Goal: Task Accomplishment & Management: Manage account settings

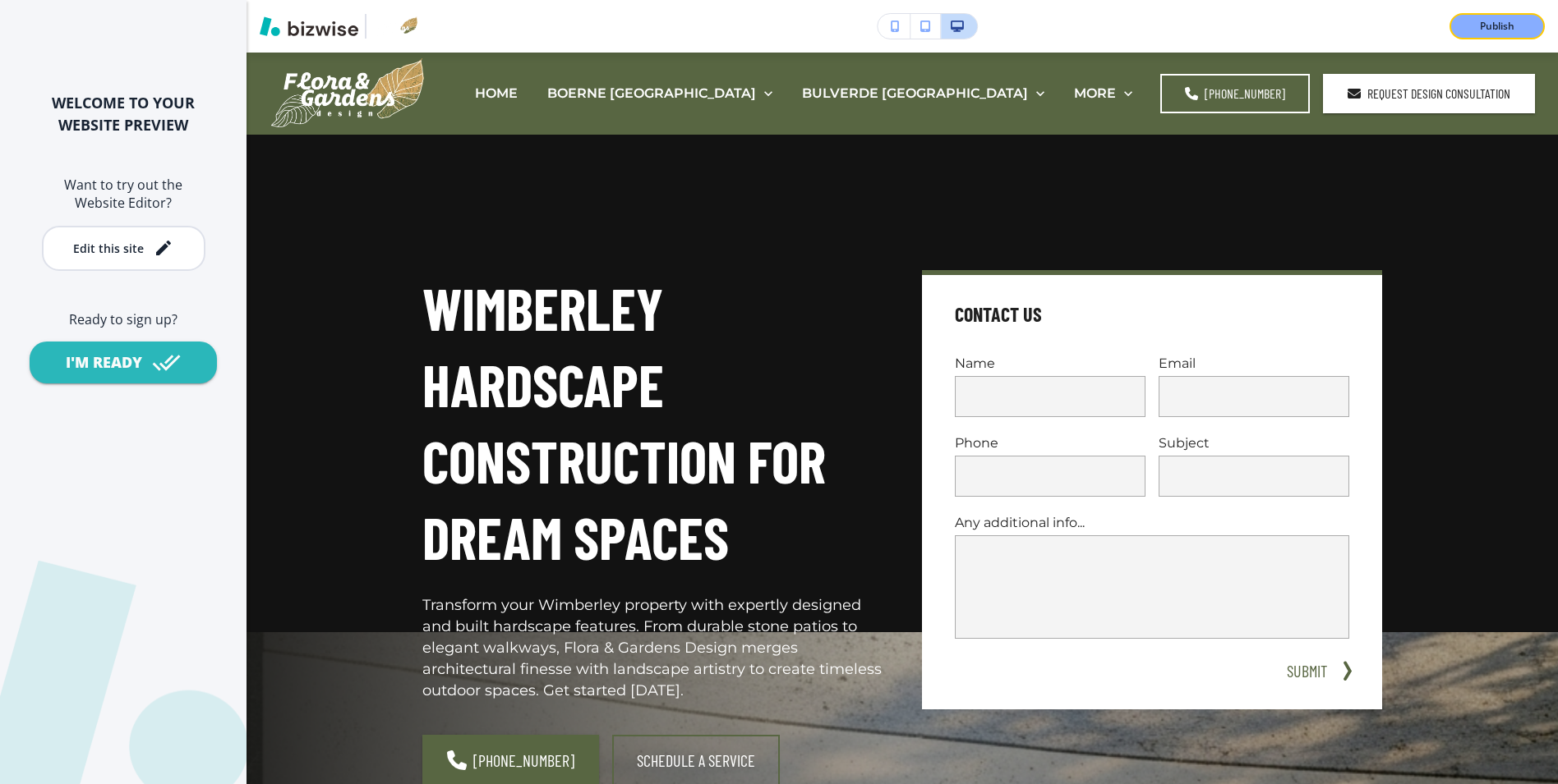
scroll to position [1898, 0]
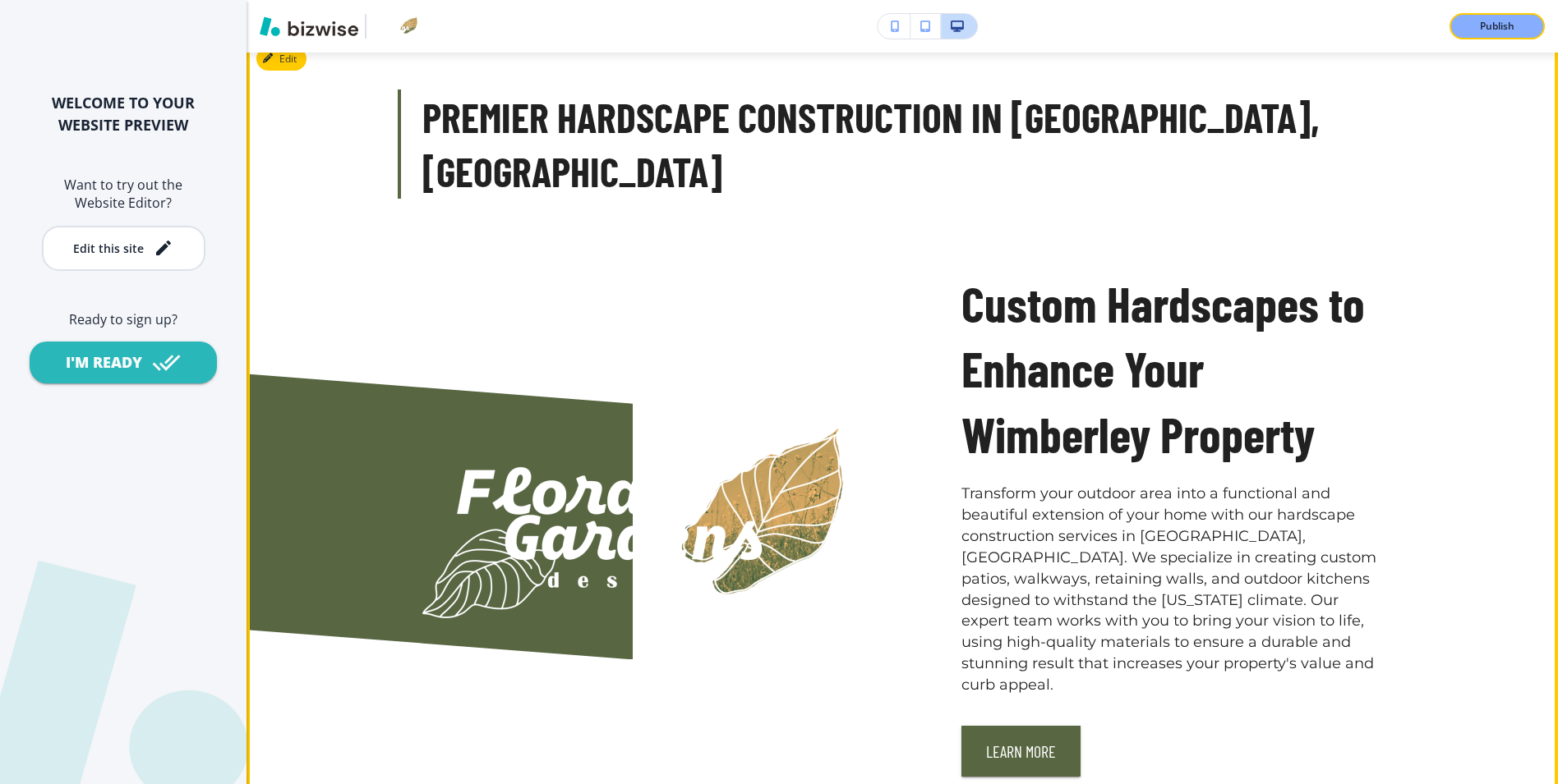
click at [641, 291] on div at bounding box center [573, 485] width 539 height 585
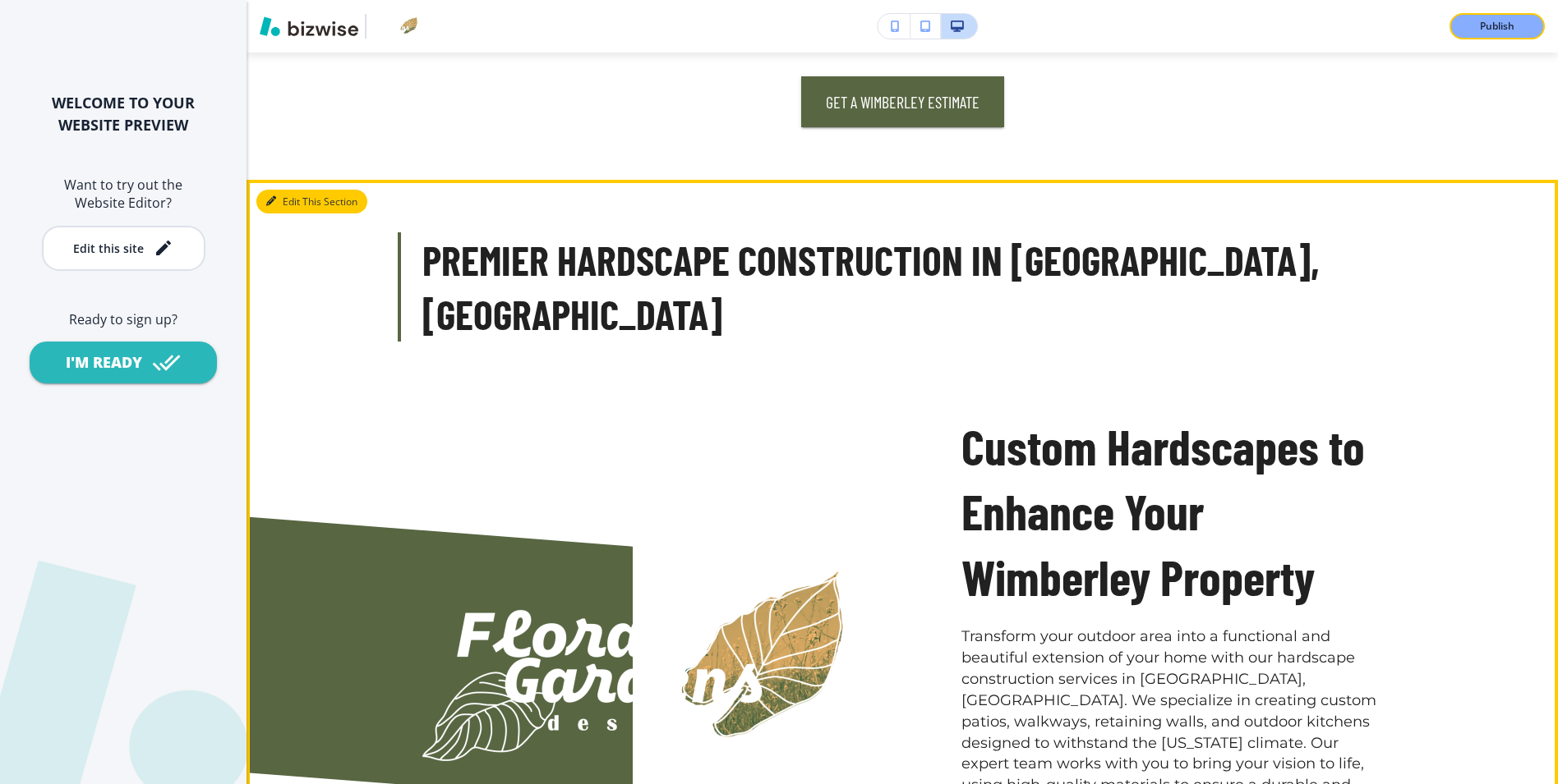
click at [280, 190] on button "Edit This Section" at bounding box center [311, 202] width 111 height 24
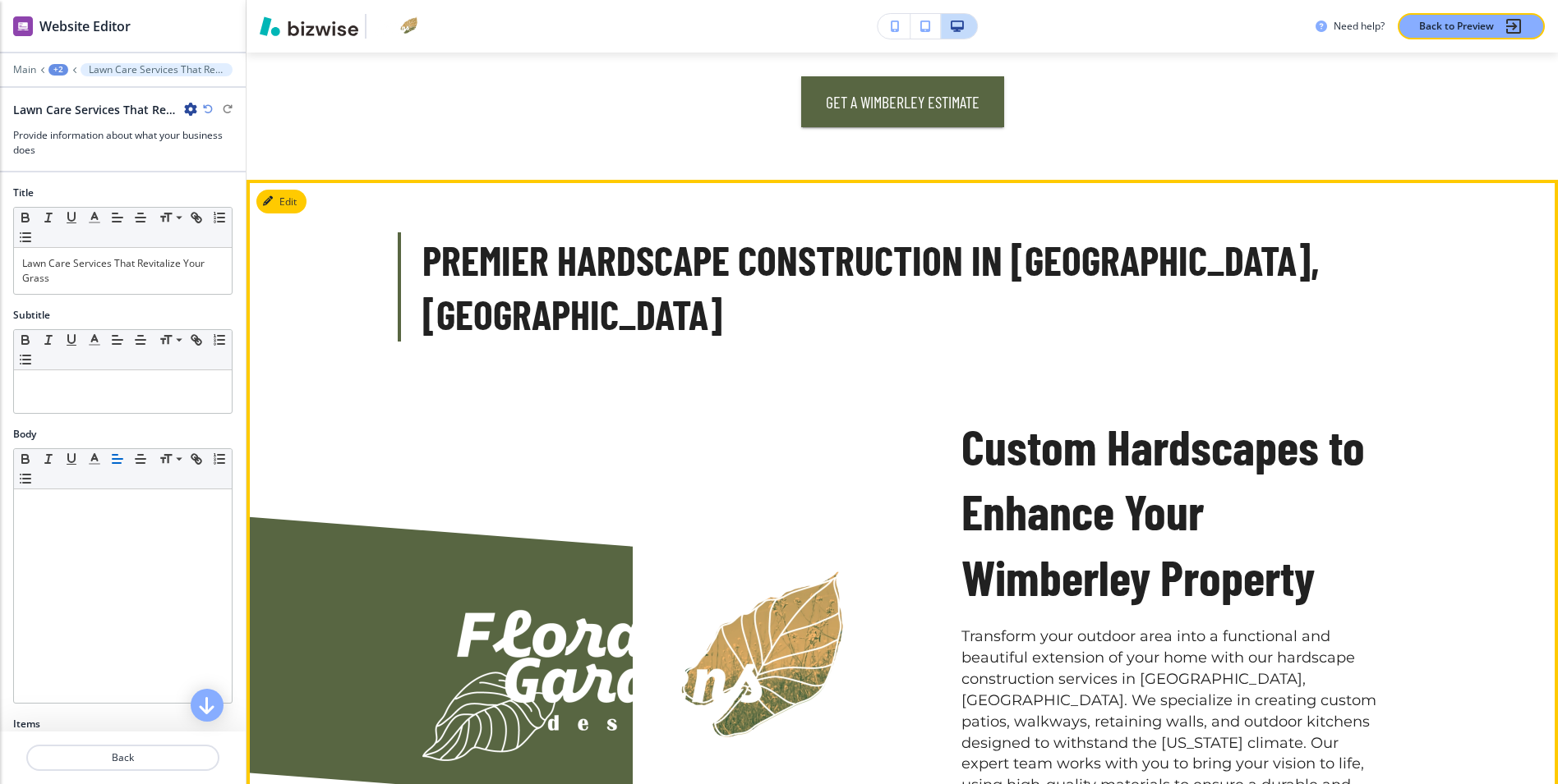
scroll to position [1827, 0]
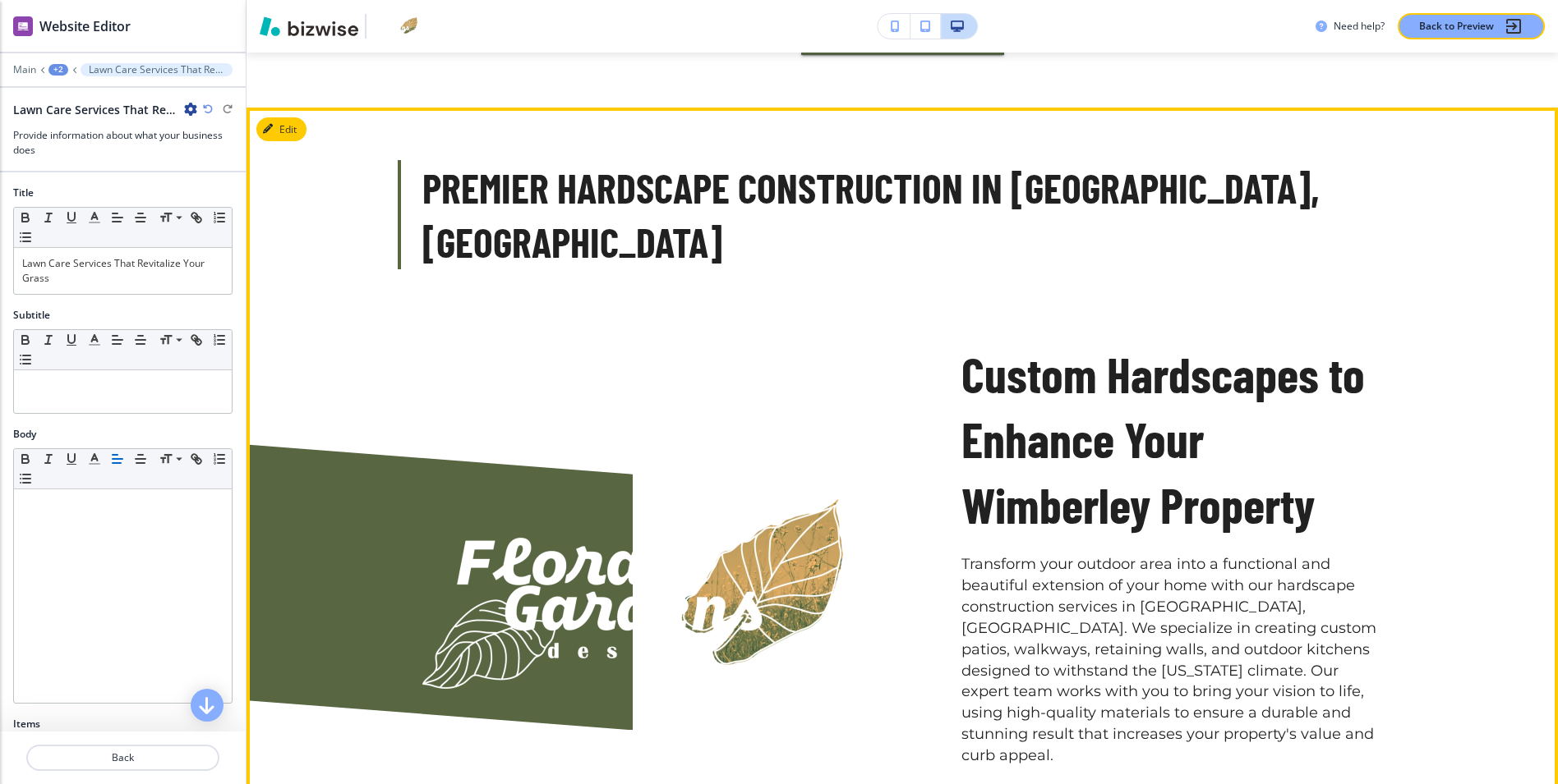
click at [505, 325] on div at bounding box center [573, 555] width 539 height 585
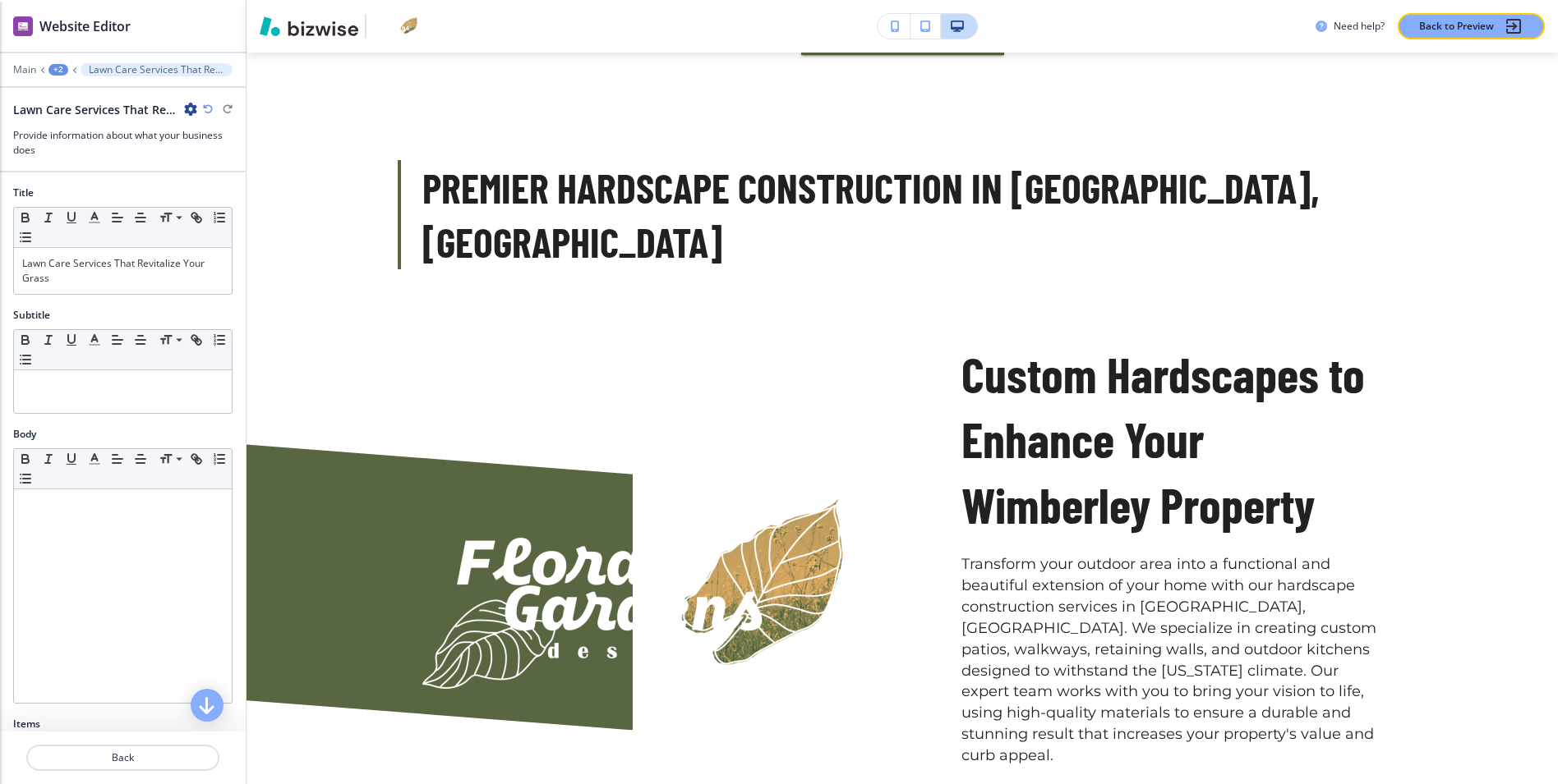
click at [547, 499] on img at bounding box center [632, 594] width 420 height 190
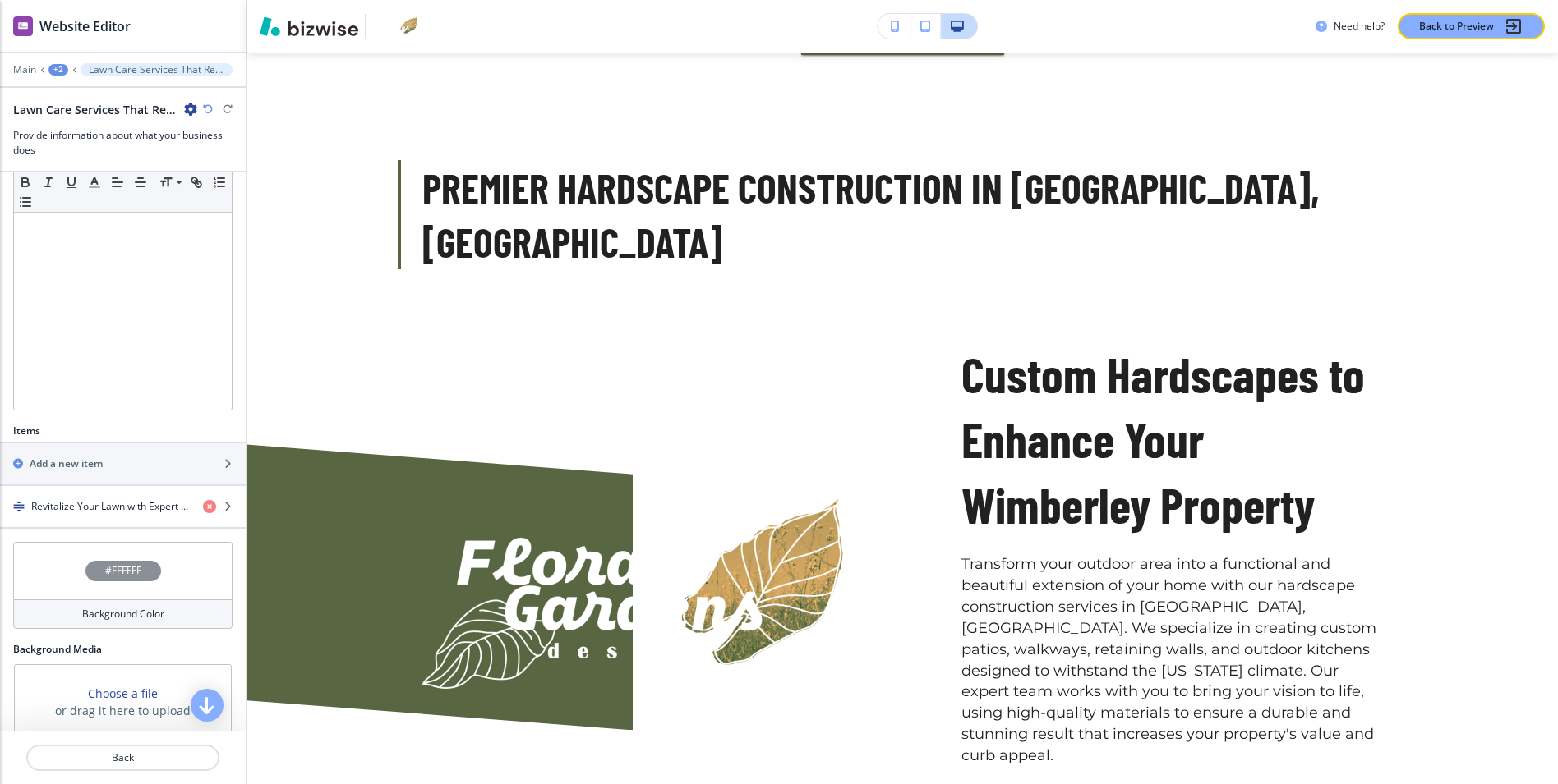
scroll to position [300, 0]
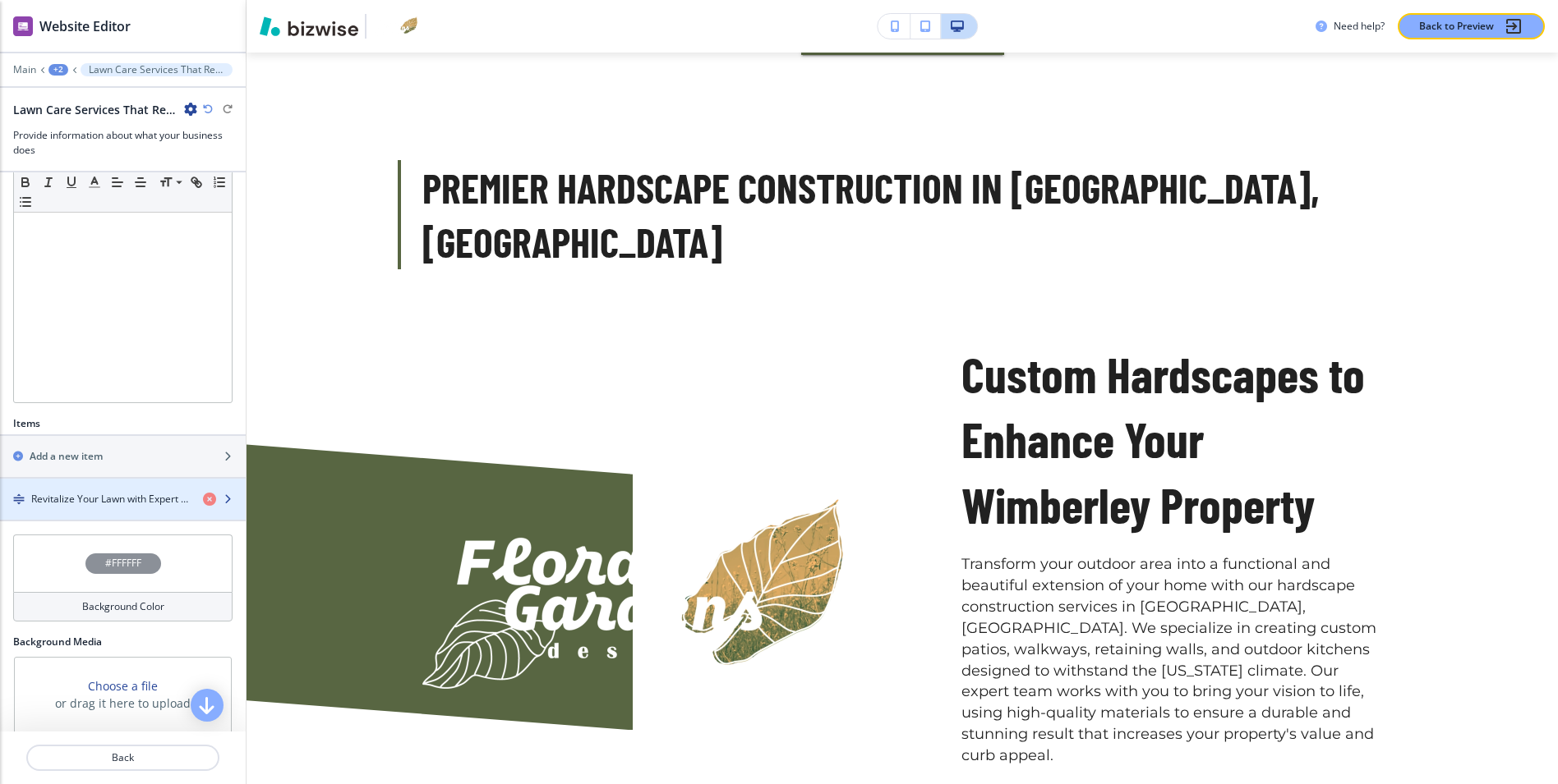
click at [84, 510] on div "button" at bounding box center [123, 513] width 245 height 13
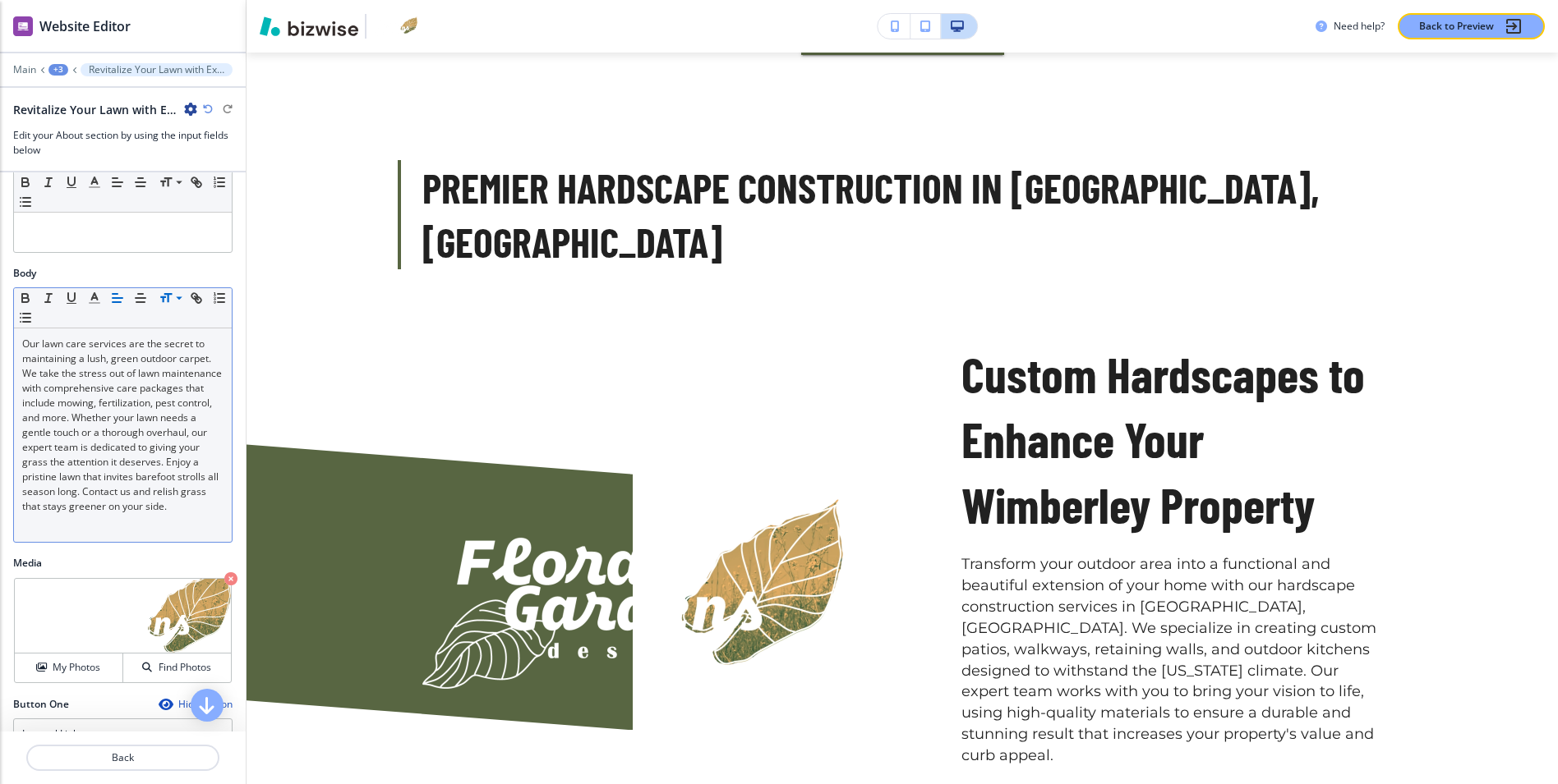
scroll to position [396, 0]
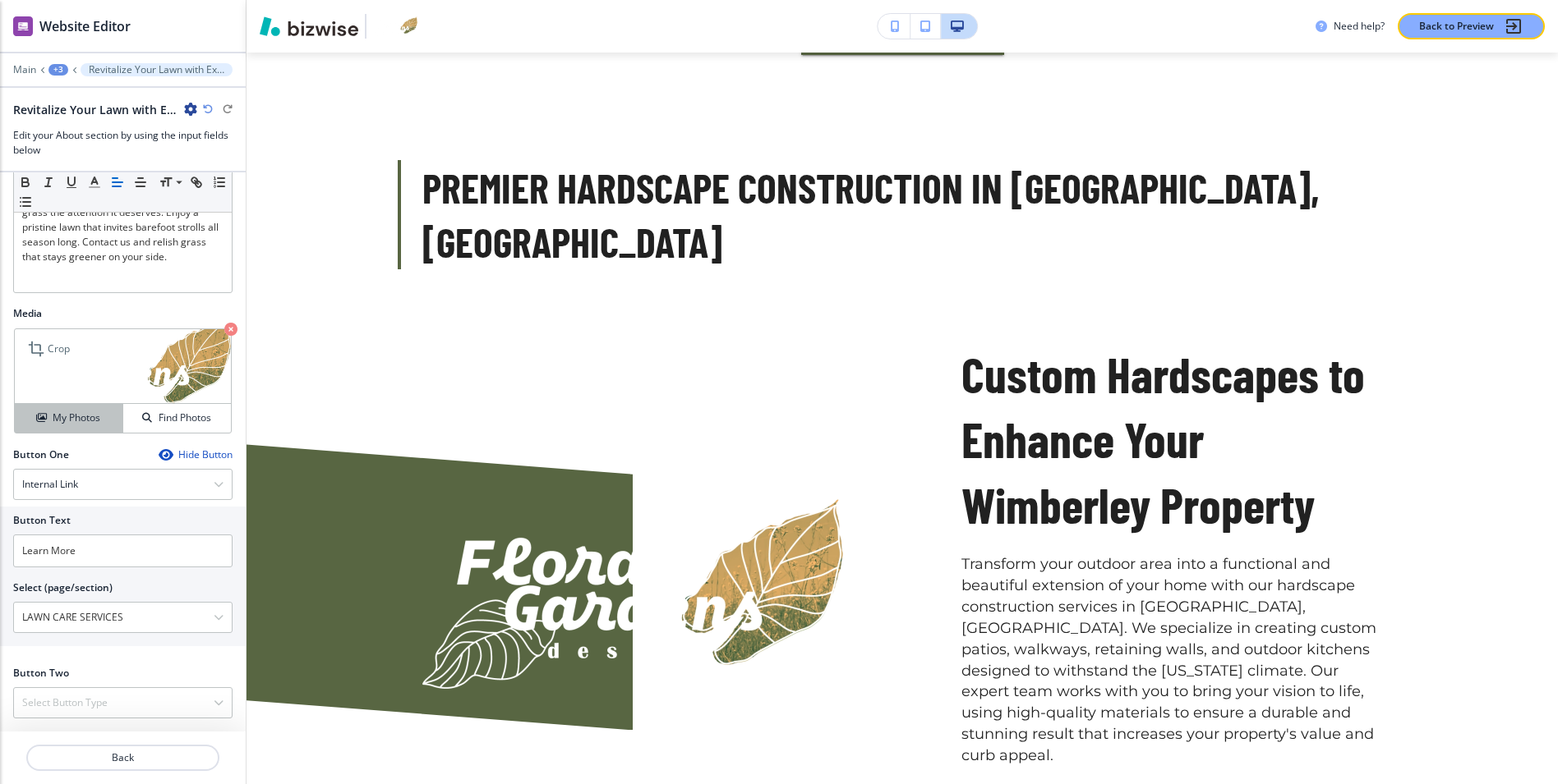
click at [69, 418] on h4 "My Photos" at bounding box center [76, 418] width 48 height 15
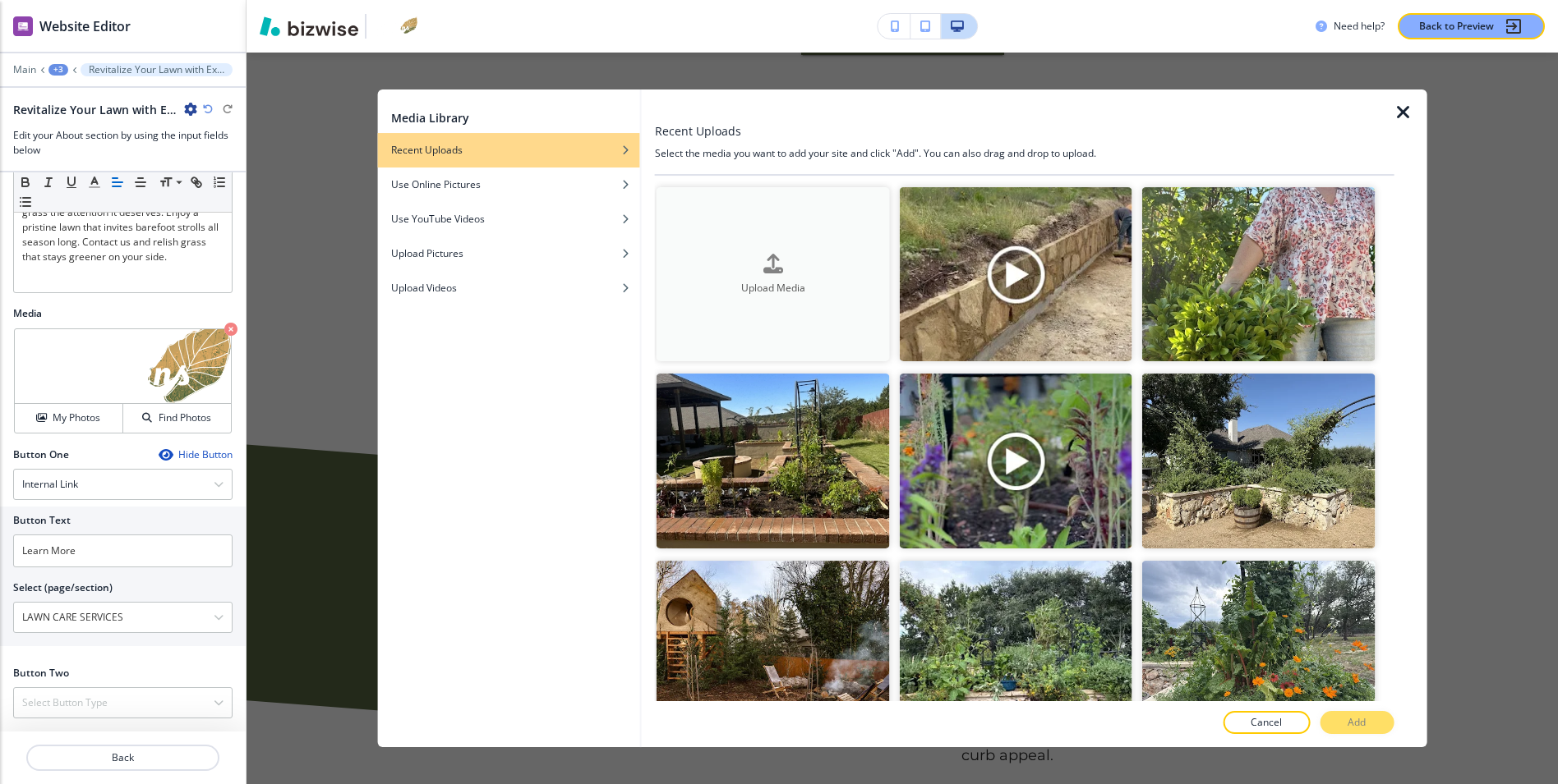
click at [778, 245] on button "Upload Media" at bounding box center [773, 274] width 233 height 175
click at [487, 223] on div "Use YouTube Videos" at bounding box center [508, 219] width 262 height 15
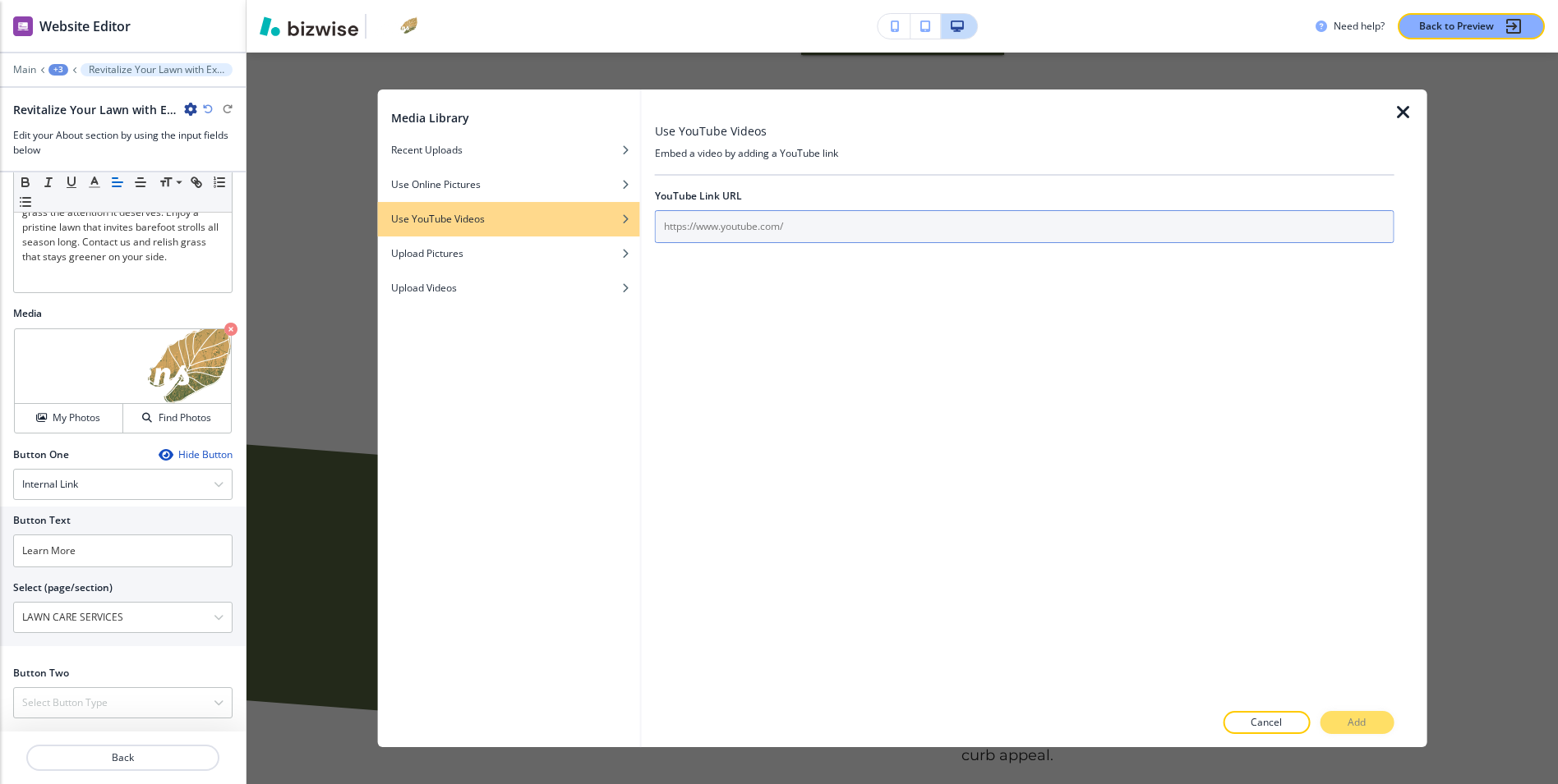
click at [789, 215] on input "text" at bounding box center [1024, 227] width 740 height 33
paste input "[URL][DOMAIN_NAME]"
type input "[URL][DOMAIN_NAME]"
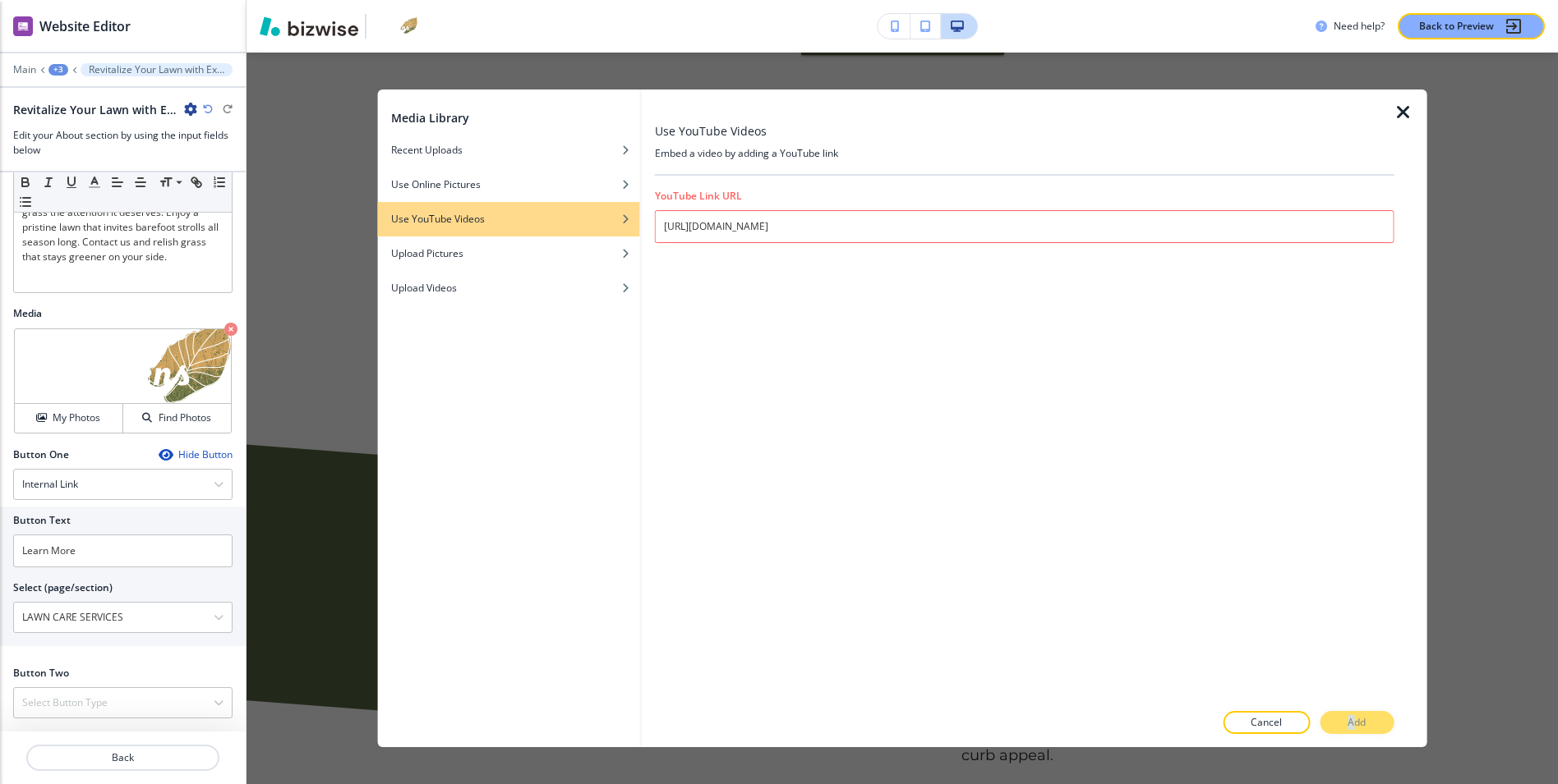
click at [1354, 716] on div "Cancel Add" at bounding box center [1024, 722] width 740 height 23
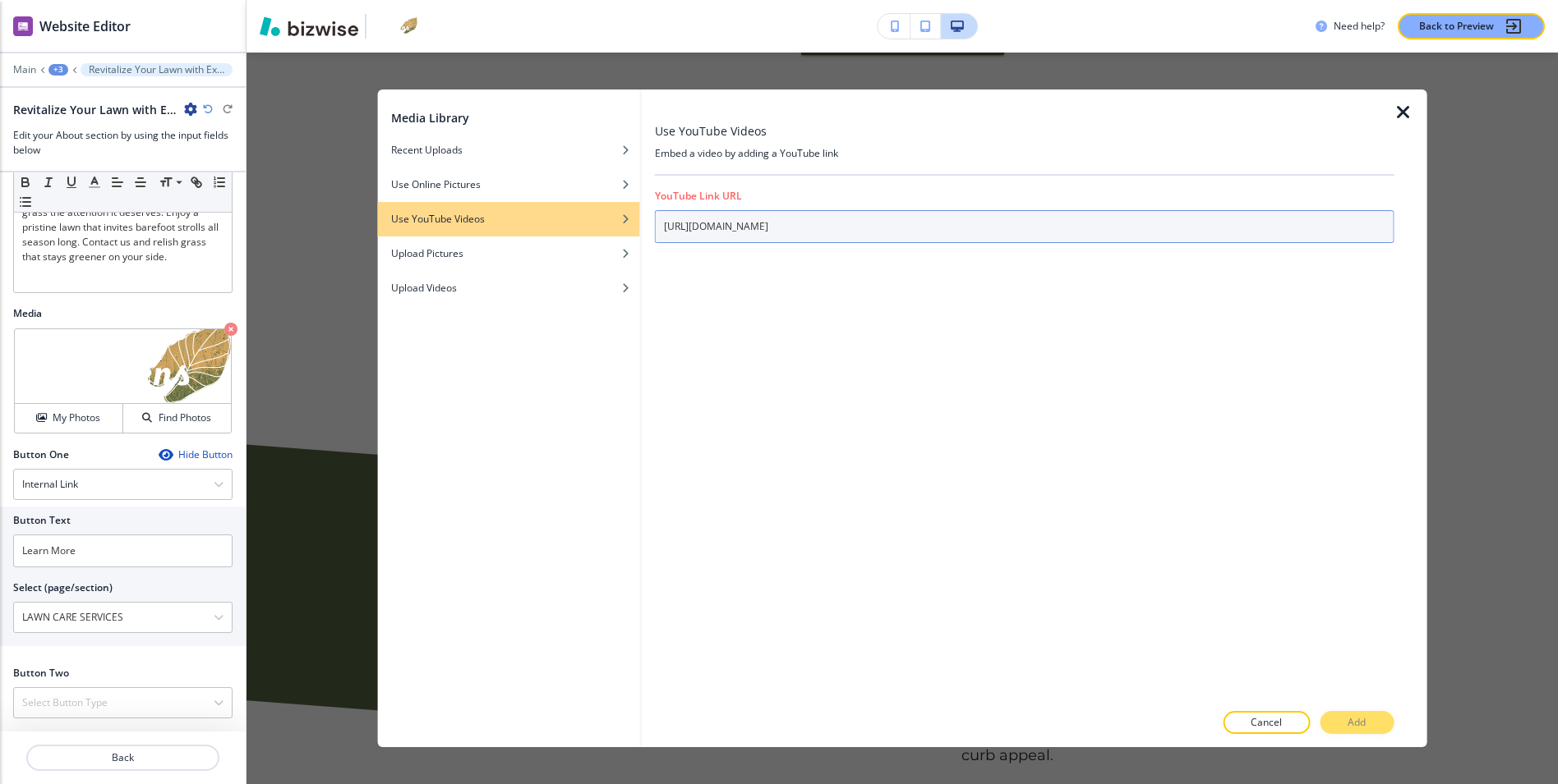
click at [879, 214] on input "[URL][DOMAIN_NAME]" at bounding box center [1024, 227] width 740 height 33
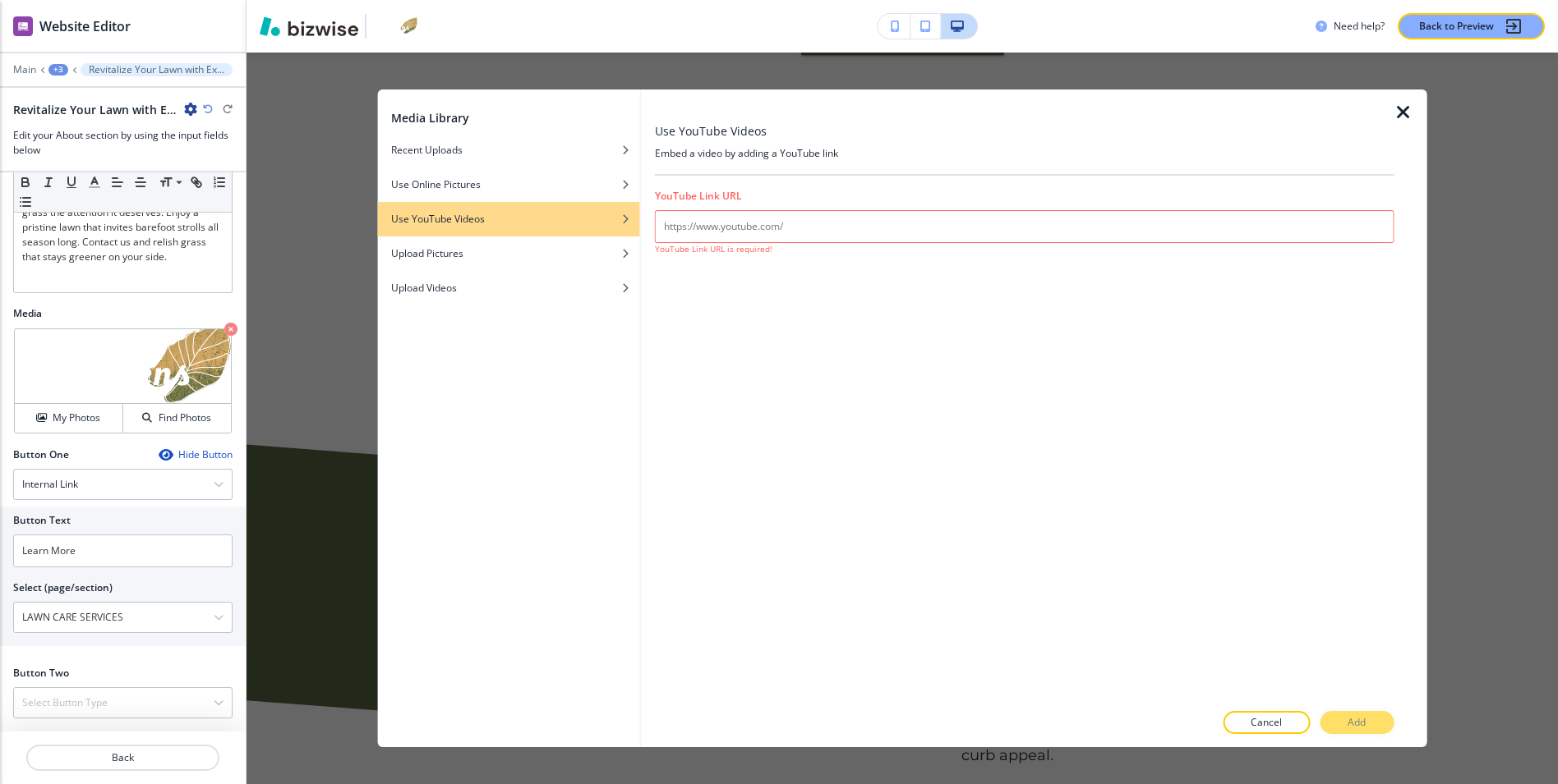
click at [759, 266] on div "YouTube Link URL YouTube Link URL is required!" at bounding box center [1024, 222] width 740 height 93
click at [1406, 112] on icon "button" at bounding box center [1403, 112] width 20 height 20
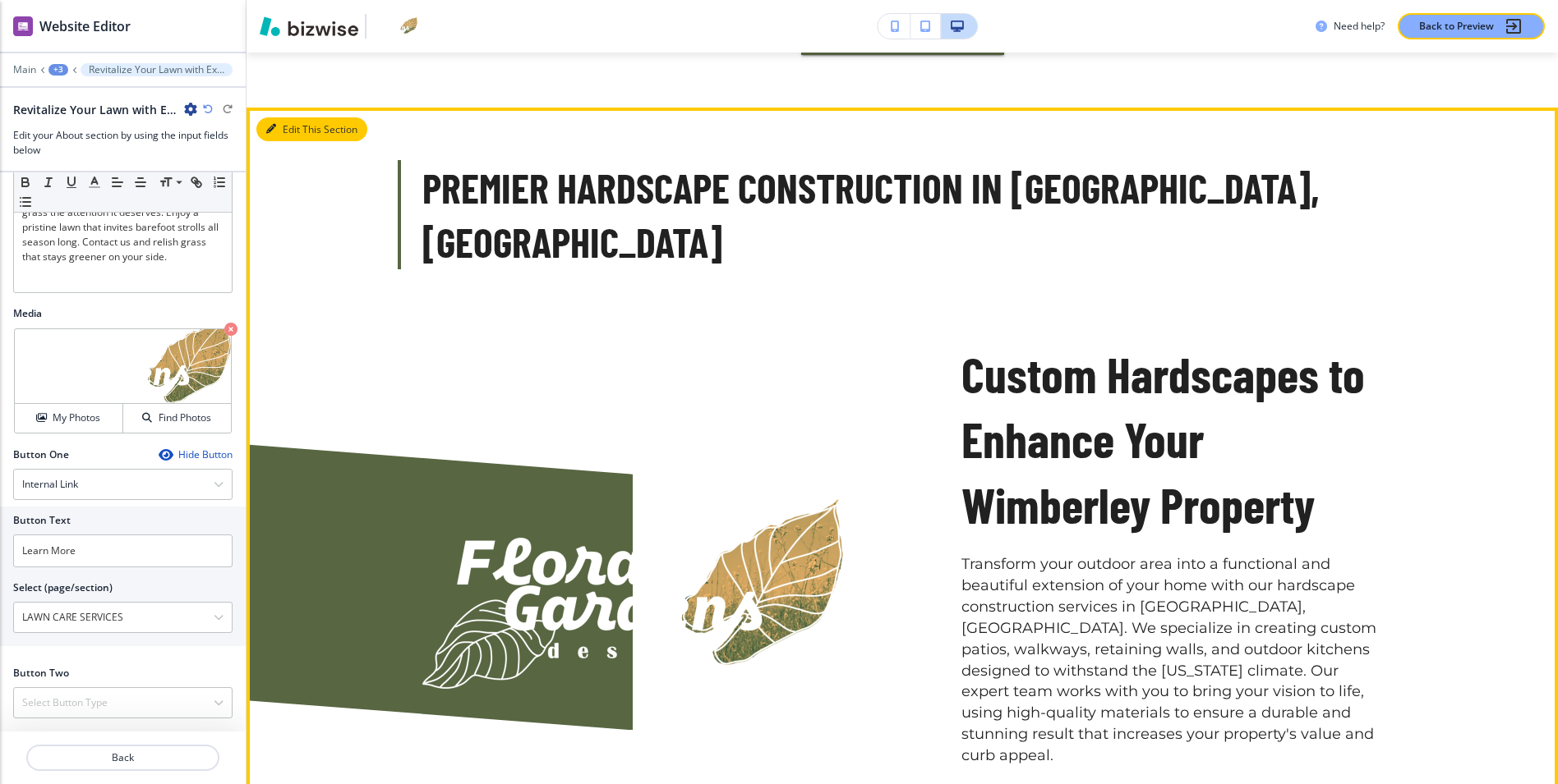
click at [291, 117] on button "Edit This Section" at bounding box center [311, 130] width 111 height 24
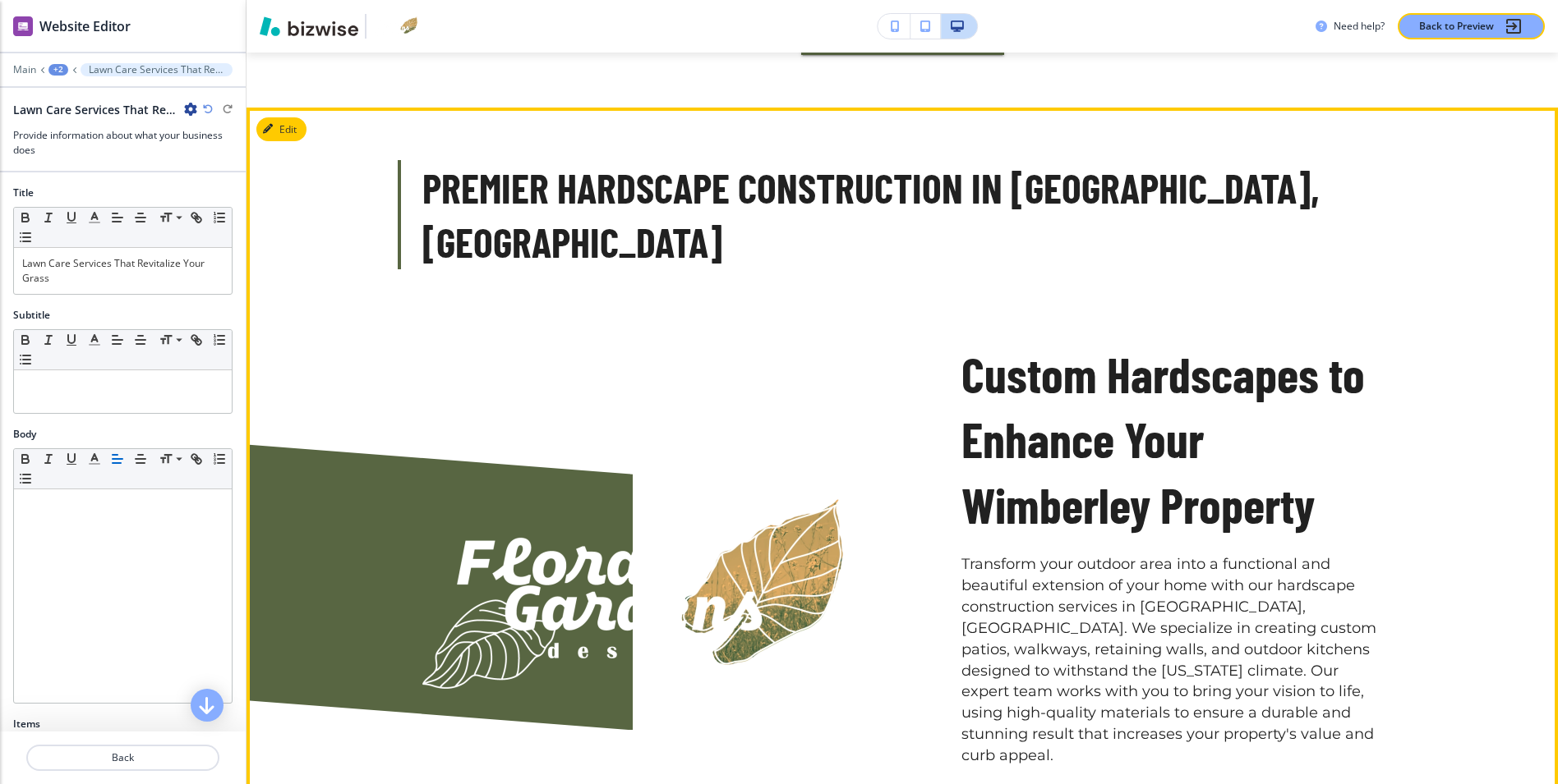
click at [420, 442] on div at bounding box center [422, 586] width 420 height 288
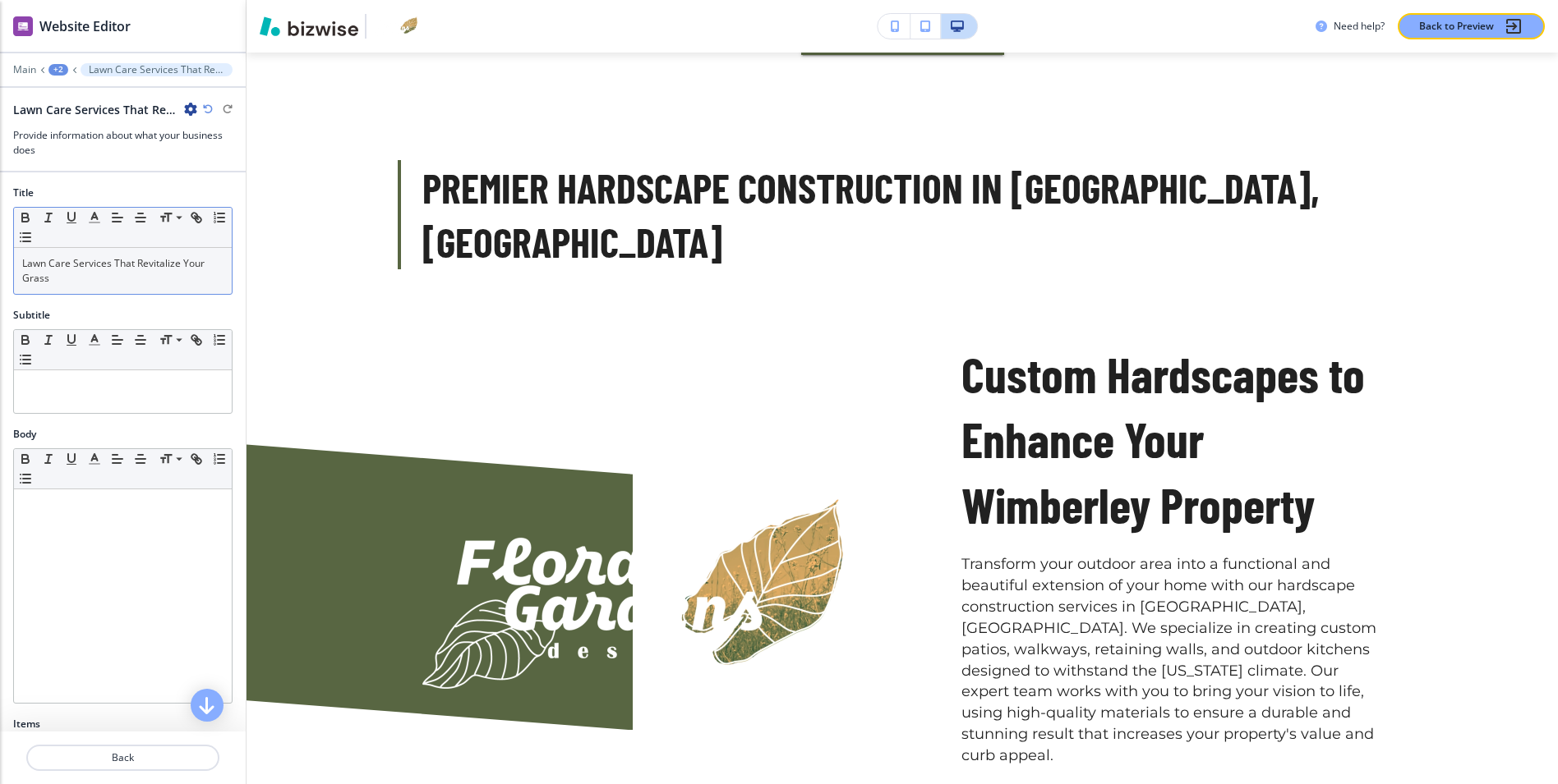
scroll to position [345, 0]
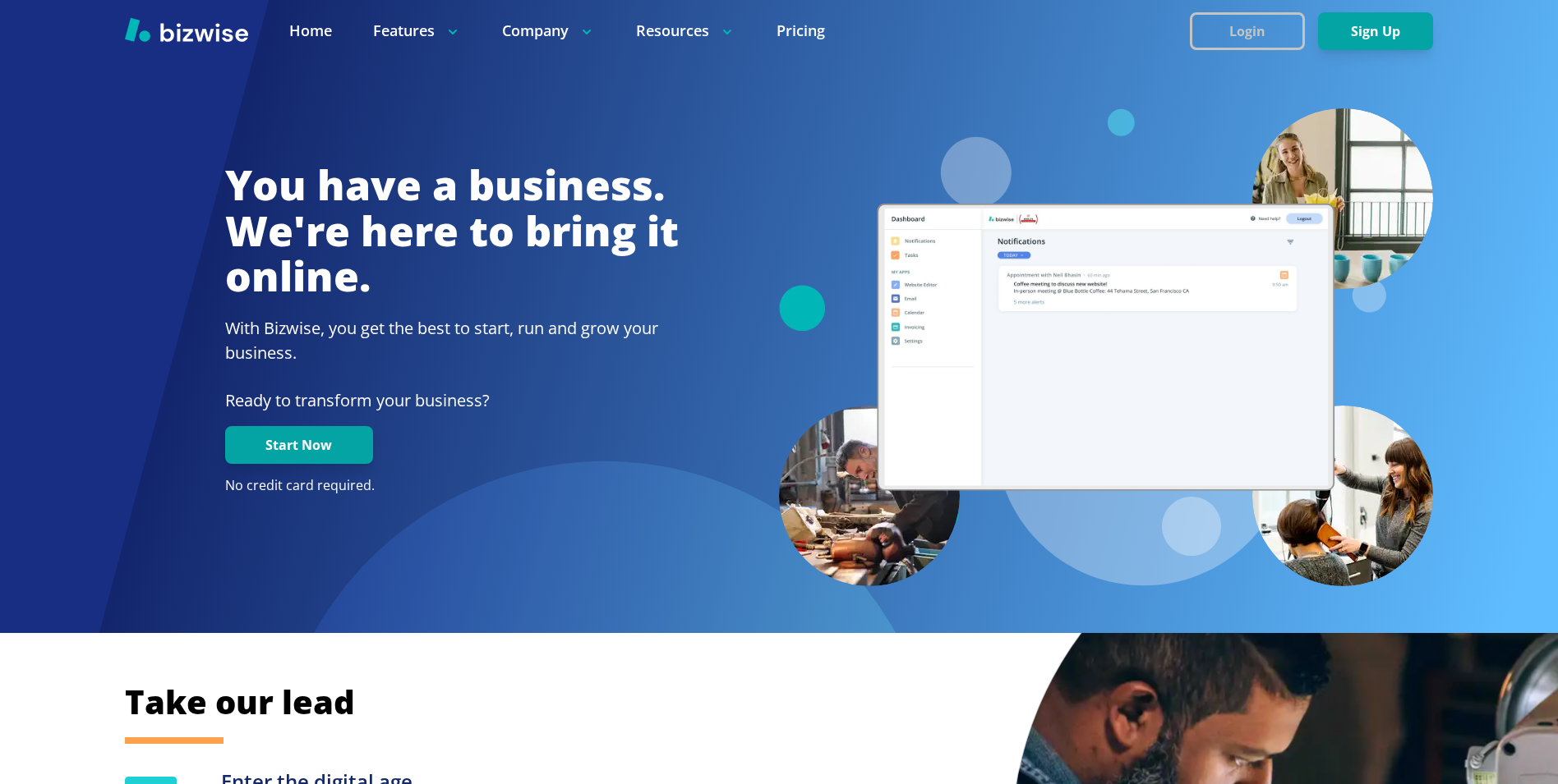
click at [1260, 37] on button "Login" at bounding box center [1247, 30] width 115 height 37
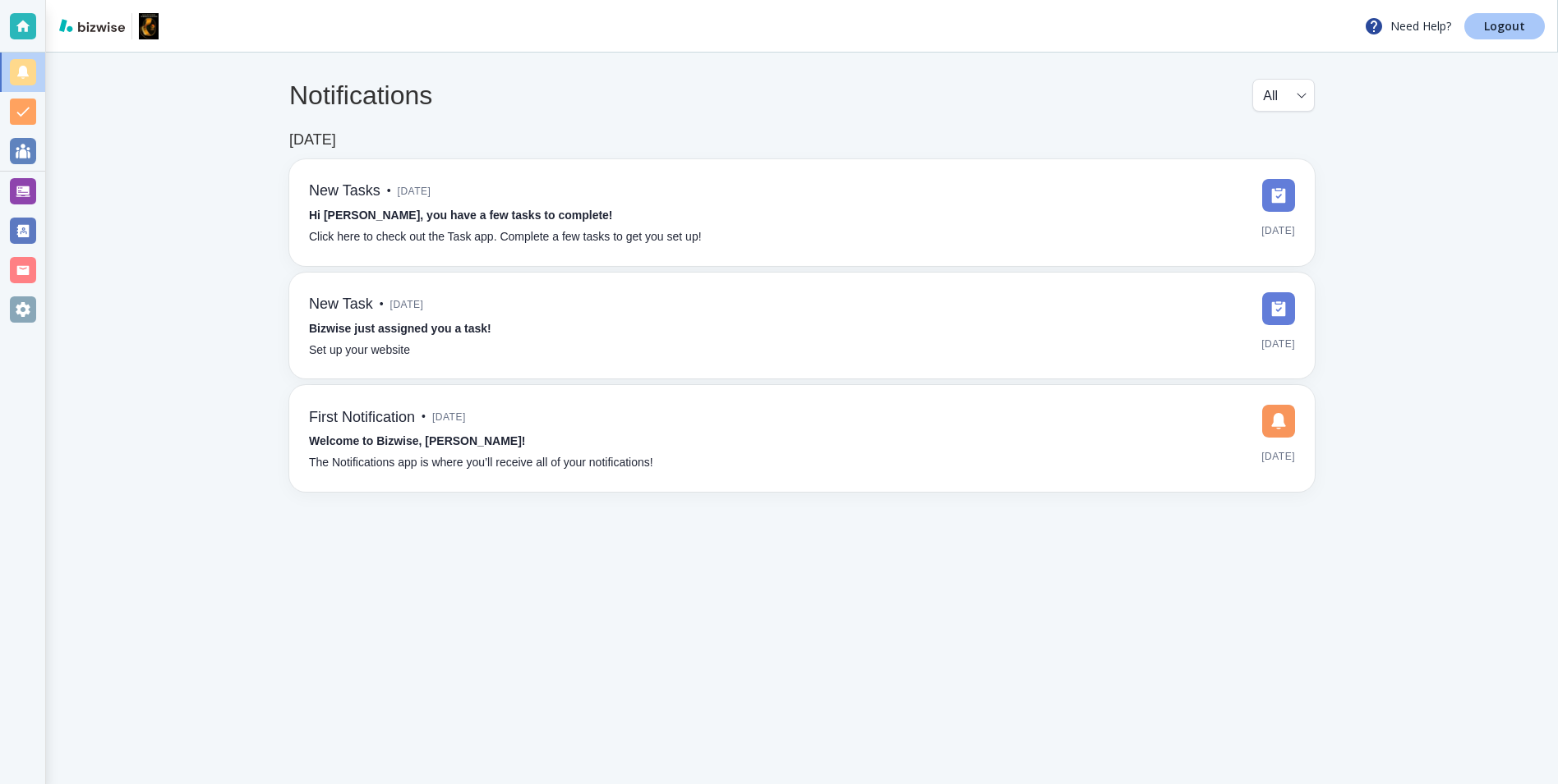
click at [1500, 14] on link "Logout" at bounding box center [1504, 26] width 81 height 26
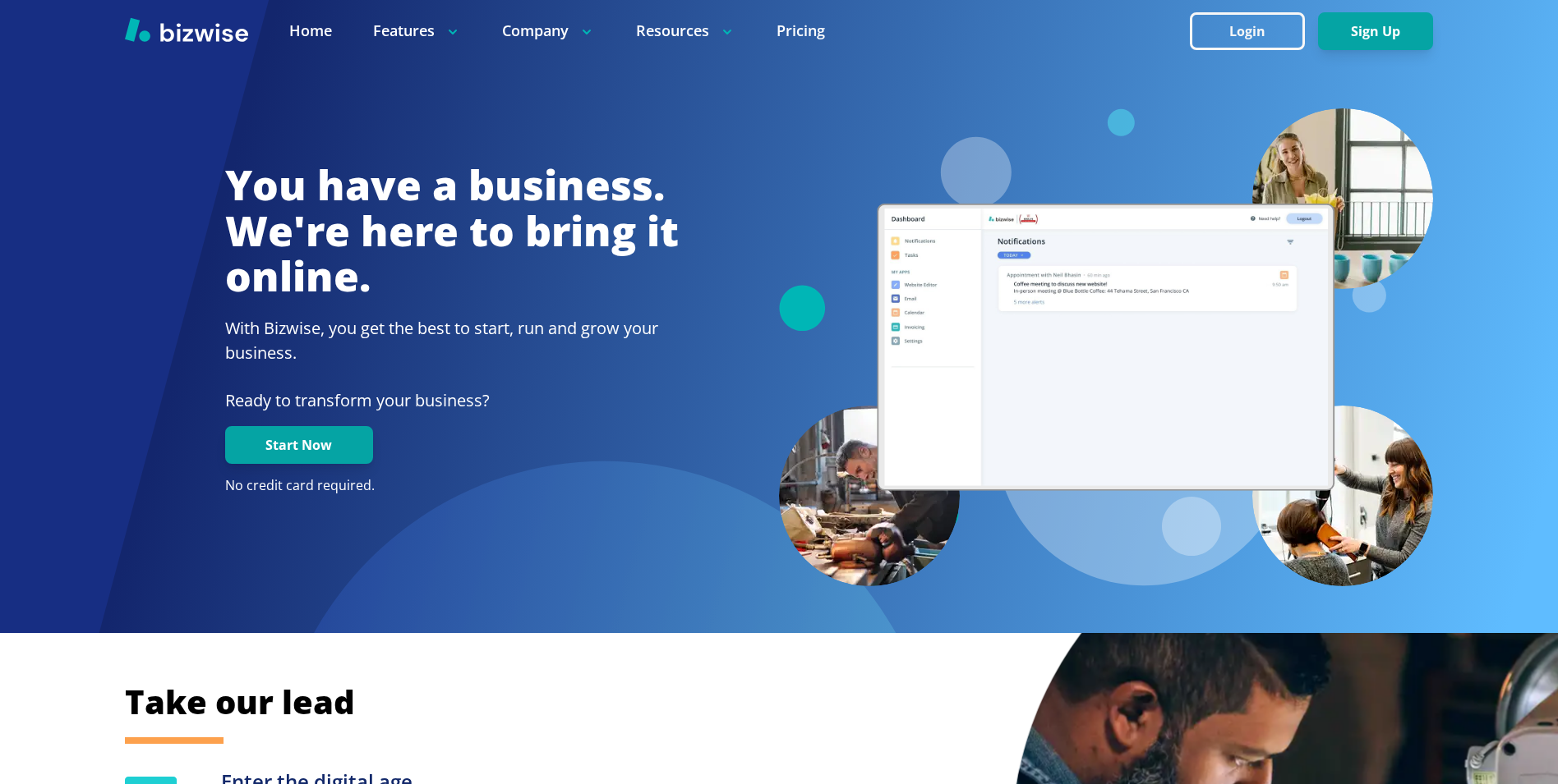
click at [1256, 10] on div at bounding box center [779, 30] width 1558 height 62
click at [1246, 25] on button "Login" at bounding box center [1247, 30] width 115 height 37
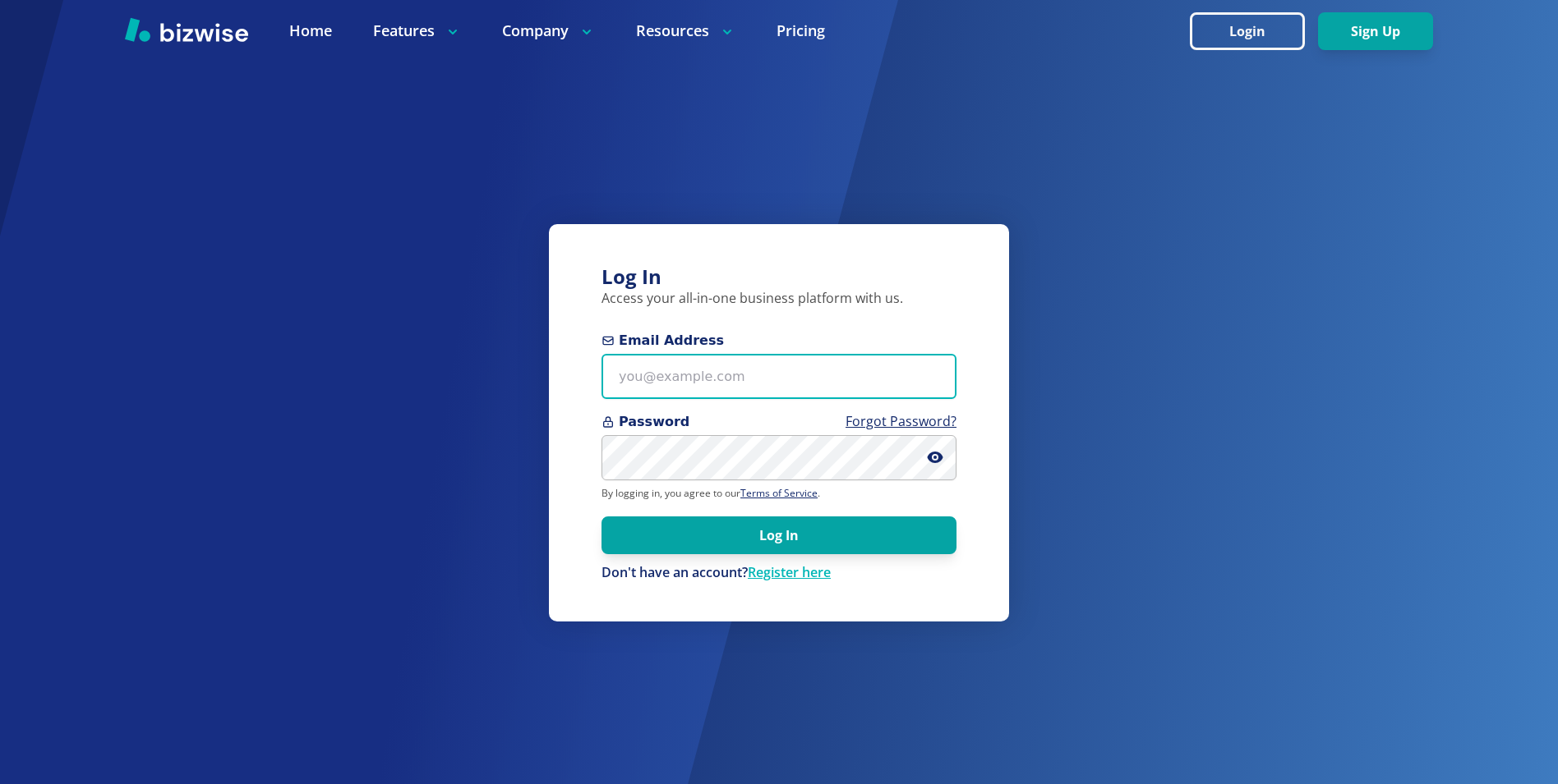
click at [665, 370] on input "Email Address" at bounding box center [779, 377] width 355 height 45
type input "kieran@bizwise.com"
click at [601, 517] on button "Log In" at bounding box center [779, 535] width 355 height 37
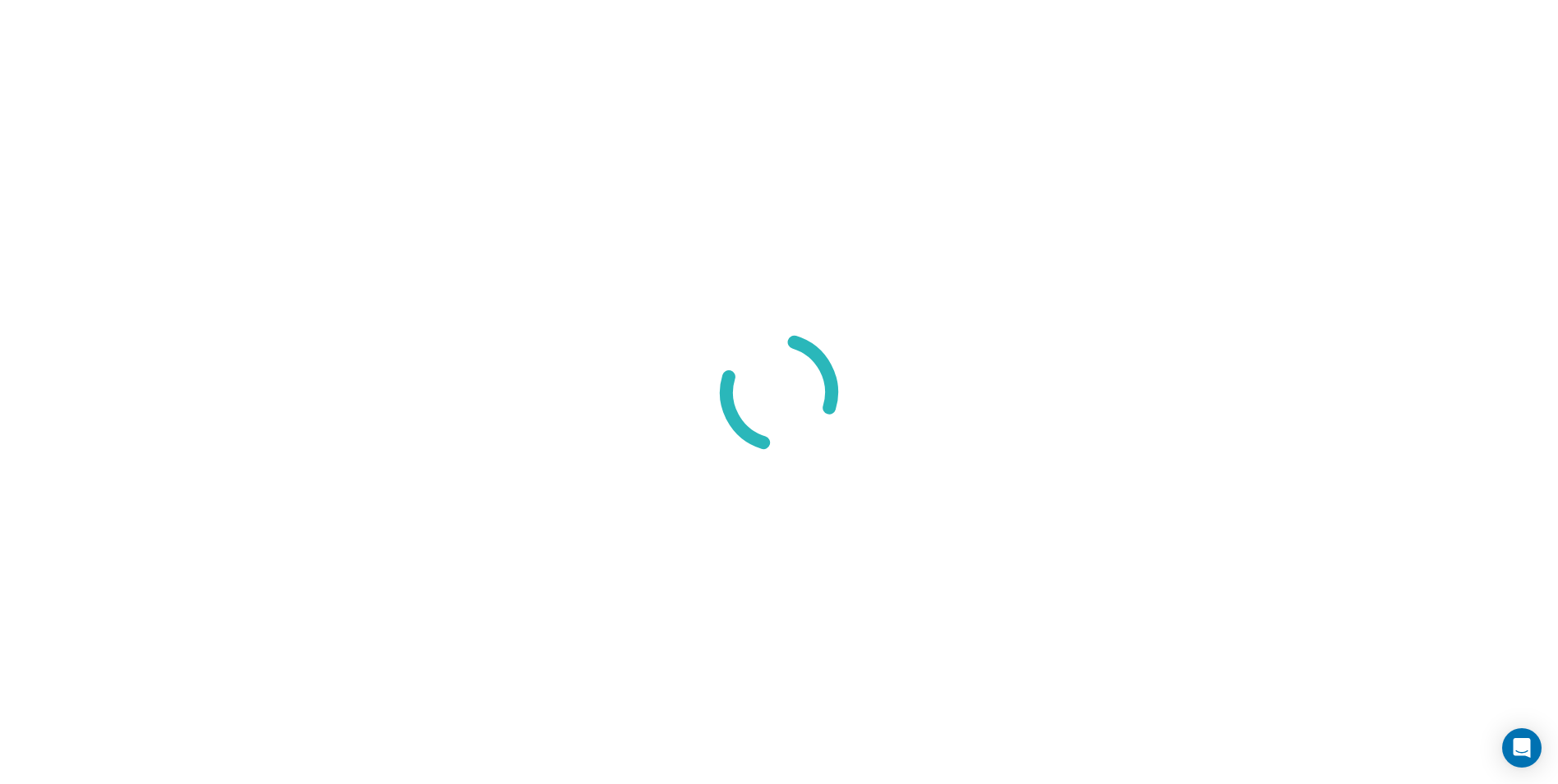
click at [730, 523] on div at bounding box center [779, 392] width 1558 height 784
